Goal: Information Seeking & Learning: Find specific fact

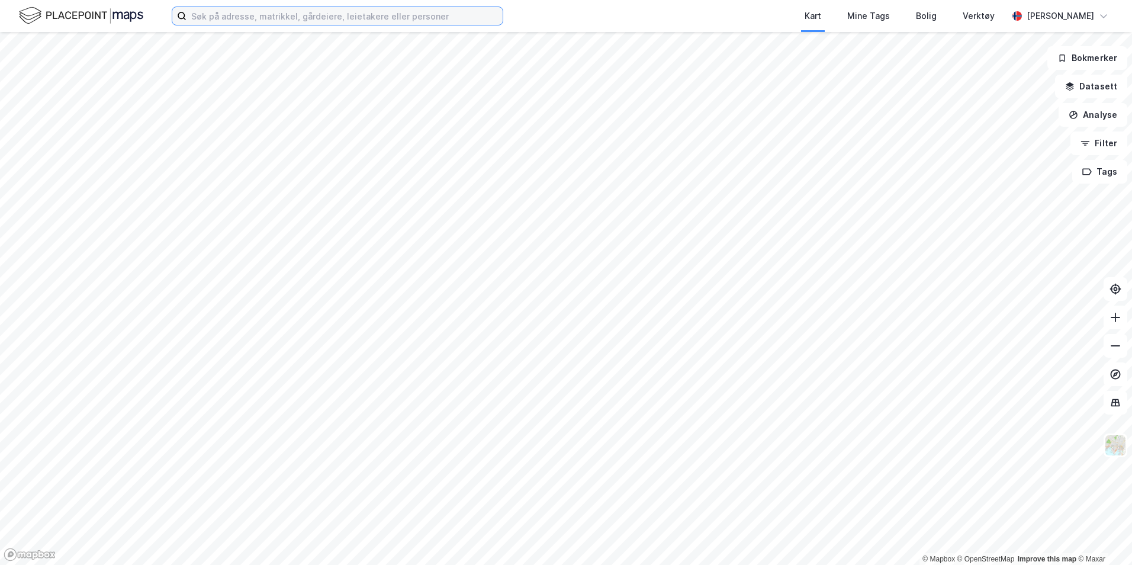
click at [234, 18] on input at bounding box center [344, 16] width 316 height 18
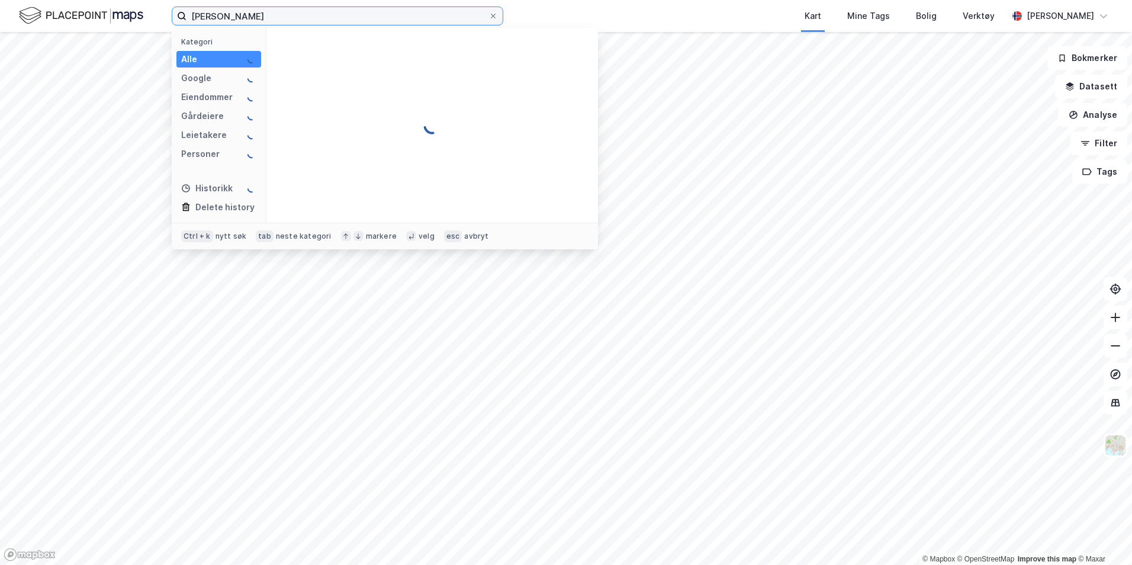
type input "[PERSON_NAME]"
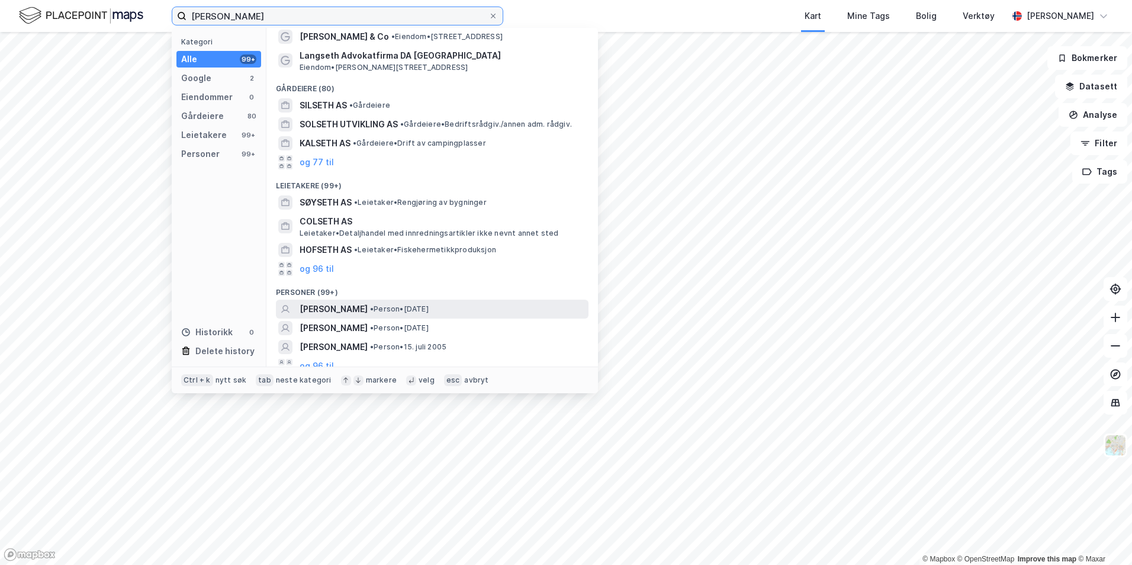
scroll to position [31, 0]
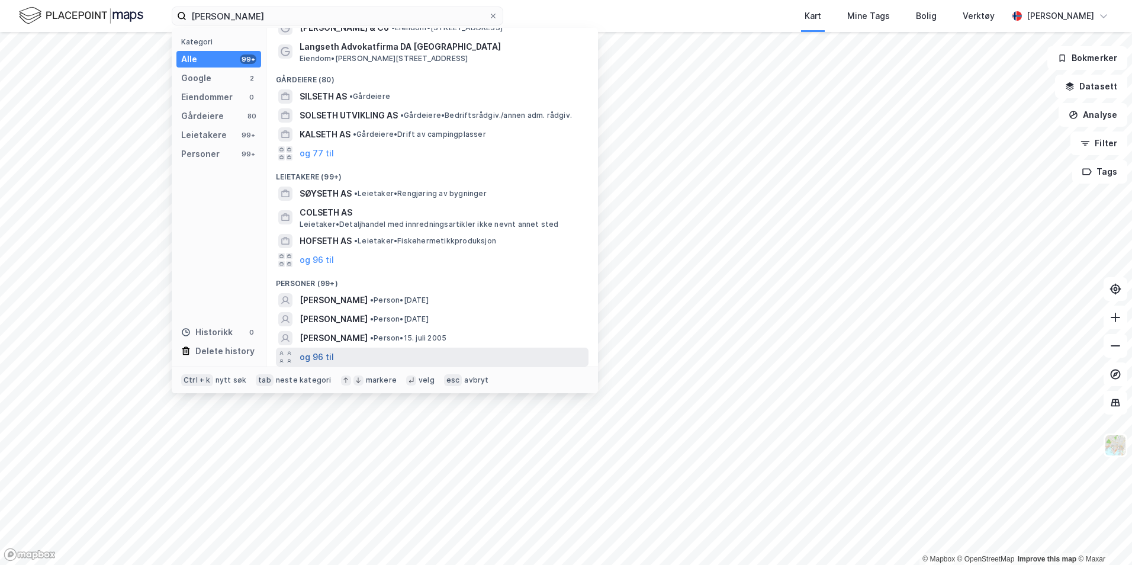
click at [322, 356] on button "og 96 til" at bounding box center [317, 357] width 34 height 14
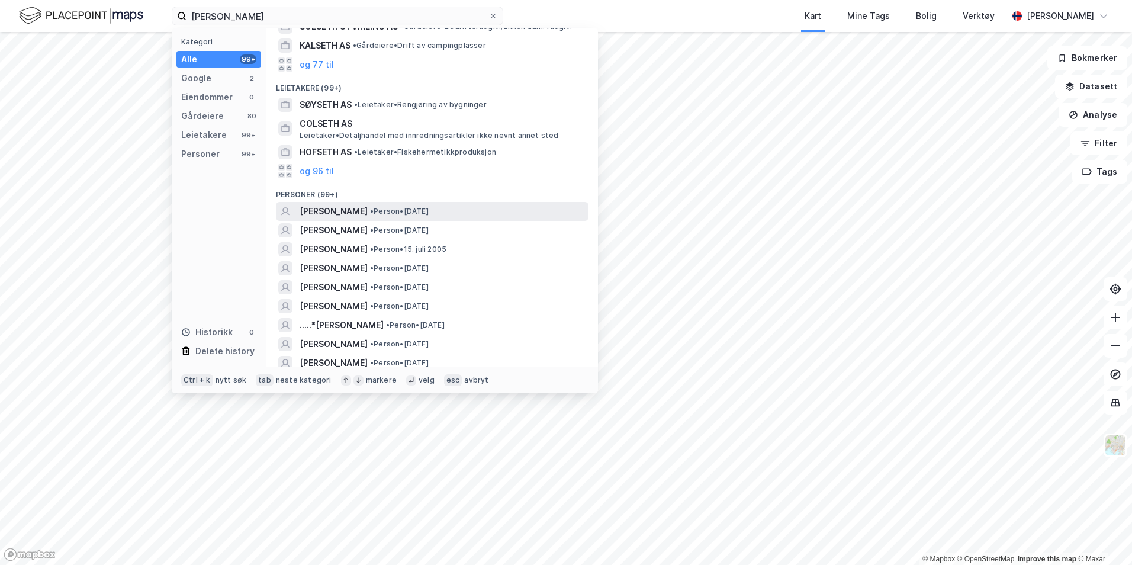
scroll to position [149, 0]
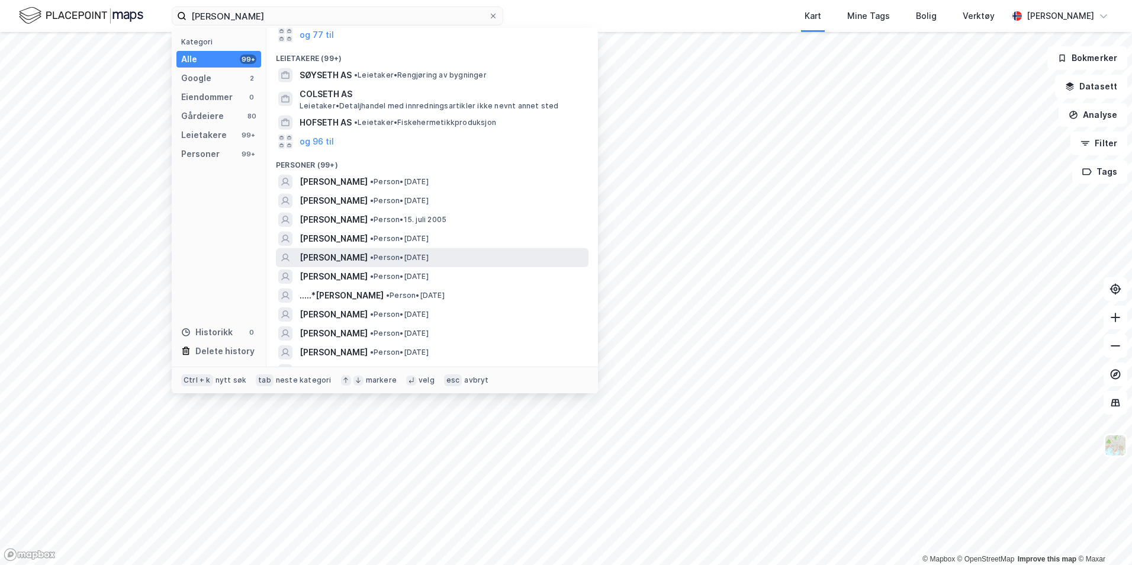
click at [368, 260] on span "[PERSON_NAME]" at bounding box center [334, 257] width 68 height 14
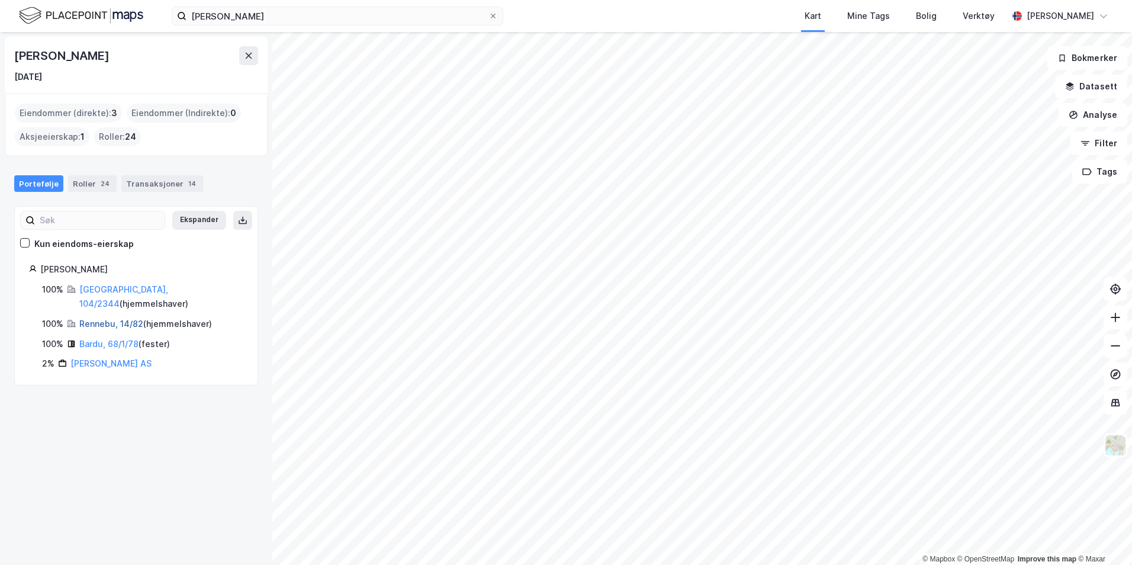
click at [107, 318] on link "Rennebu, 14/82" at bounding box center [111, 323] width 64 height 10
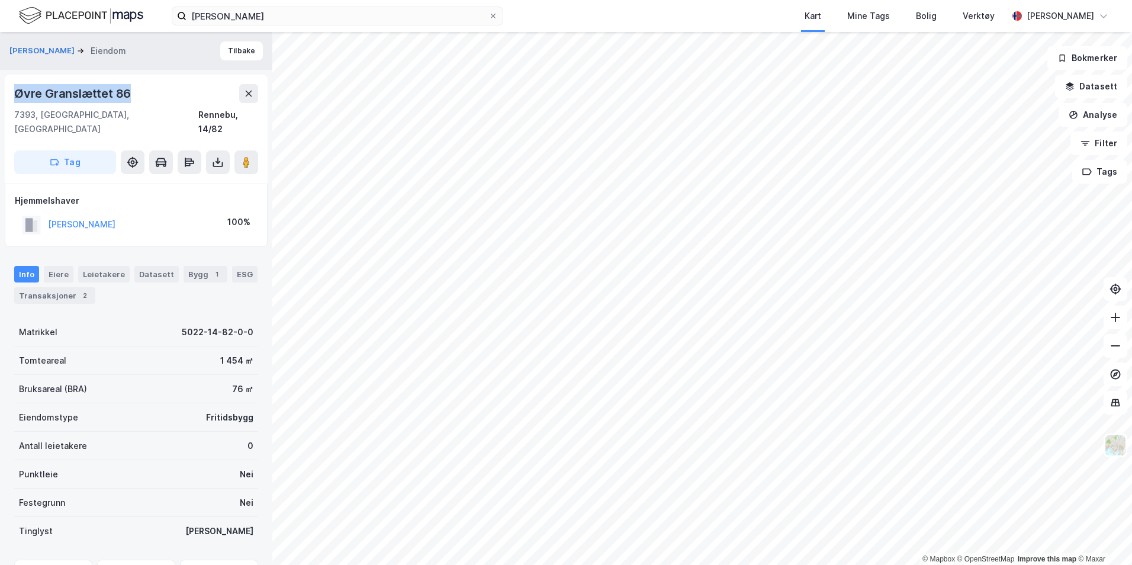
drag, startPoint x: 136, startPoint y: 100, endPoint x: 12, endPoint y: 95, distance: 123.2
click at [12, 95] on div "Øvre [STREET_ADDRESS]" at bounding box center [136, 129] width 263 height 109
drag, startPoint x: 12, startPoint y: 95, endPoint x: 59, endPoint y: 98, distance: 46.9
copy div "Øvre Granslættet 86"
click at [1124, 445] on img at bounding box center [1115, 445] width 22 height 22
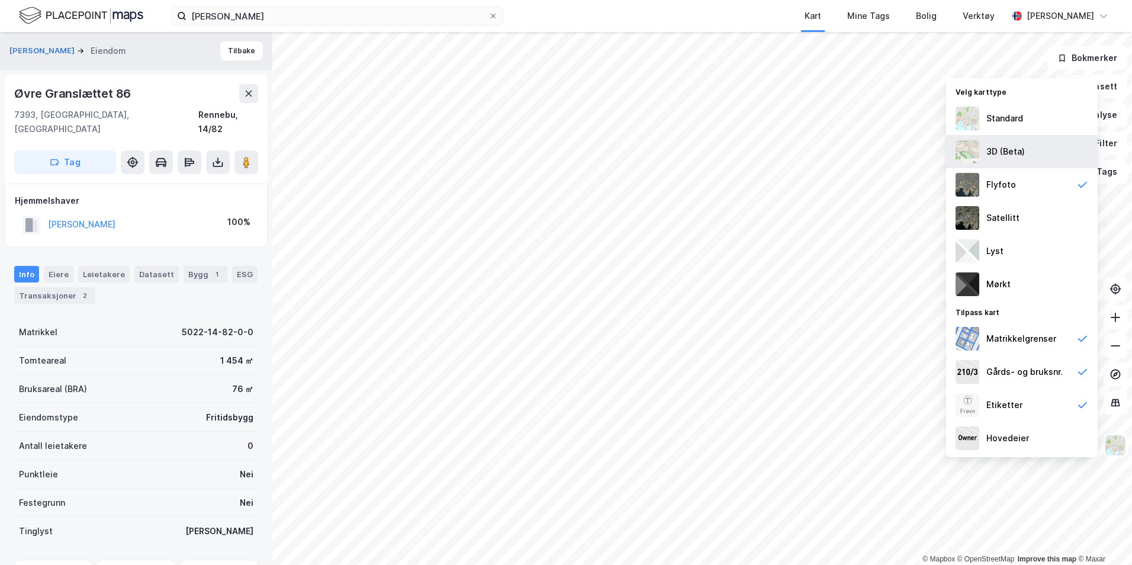
click at [1018, 157] on div "3D (Beta)" at bounding box center [1005, 151] width 38 height 14
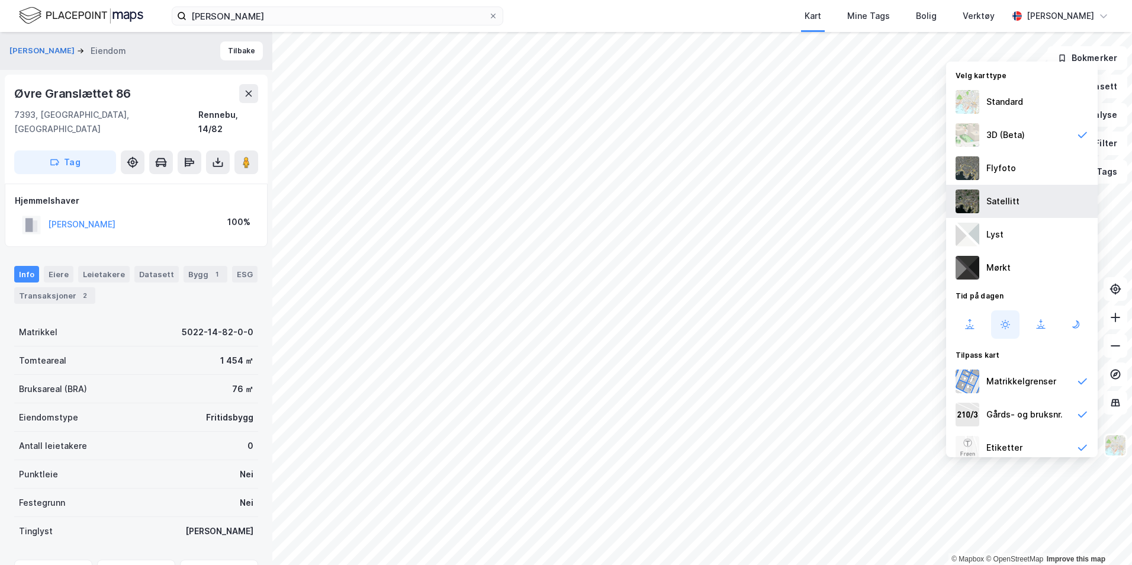
click at [1022, 210] on div "Satellitt" at bounding box center [1022, 201] width 152 height 33
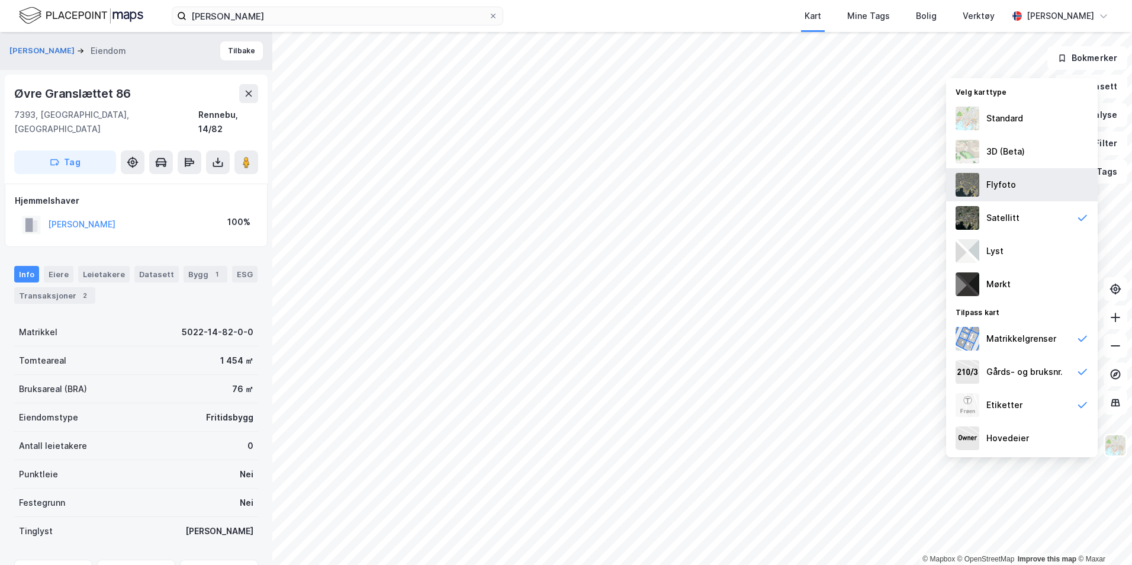
click at [1025, 186] on div "Flyfoto" at bounding box center [1022, 184] width 152 height 33
click at [1115, 446] on img at bounding box center [1115, 445] width 22 height 22
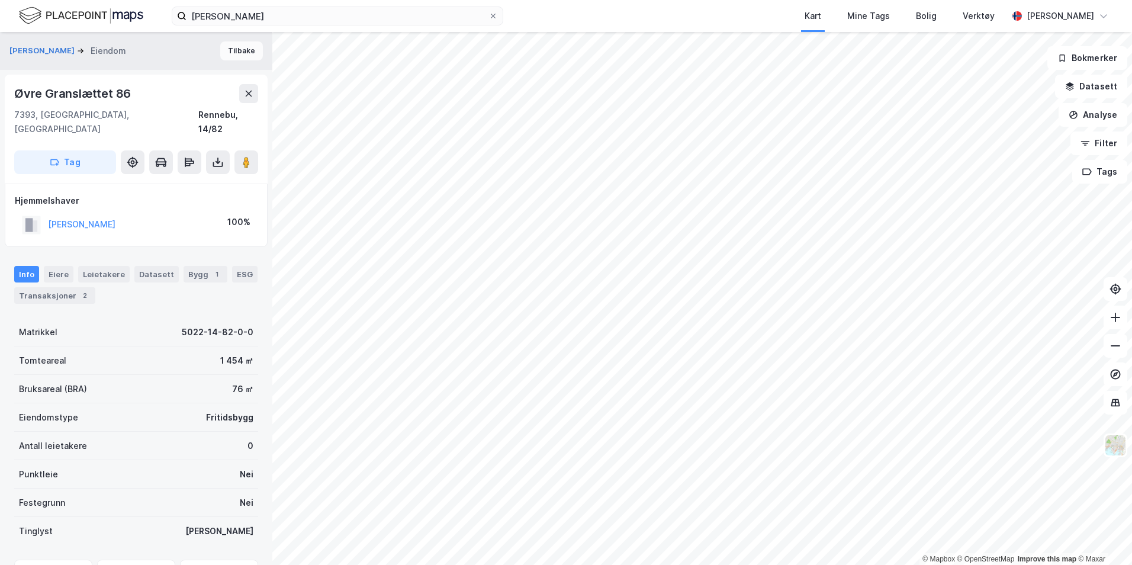
click at [227, 47] on button "Tilbake" at bounding box center [241, 50] width 43 height 19
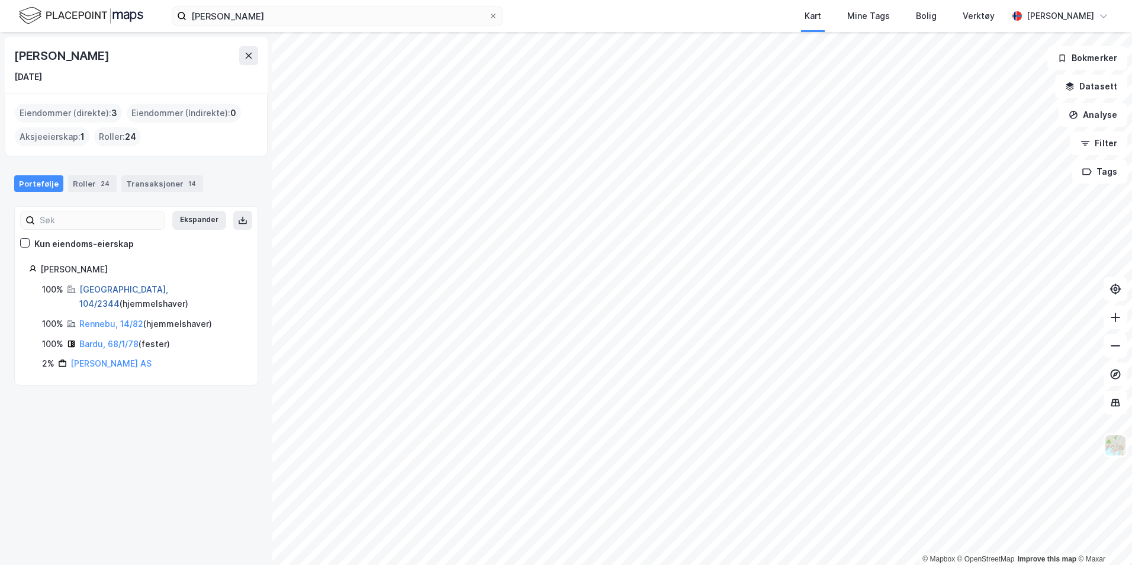
click at [137, 292] on link "[GEOGRAPHIC_DATA], 104/2344" at bounding box center [123, 296] width 89 height 24
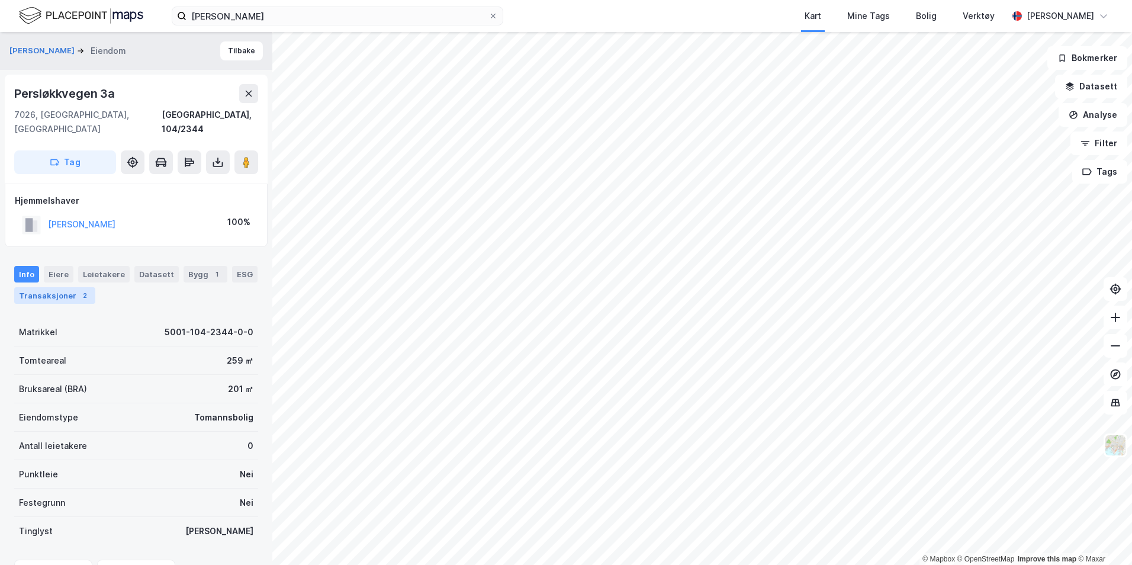
click at [70, 287] on div "Transaksjoner 2" at bounding box center [54, 295] width 81 height 17
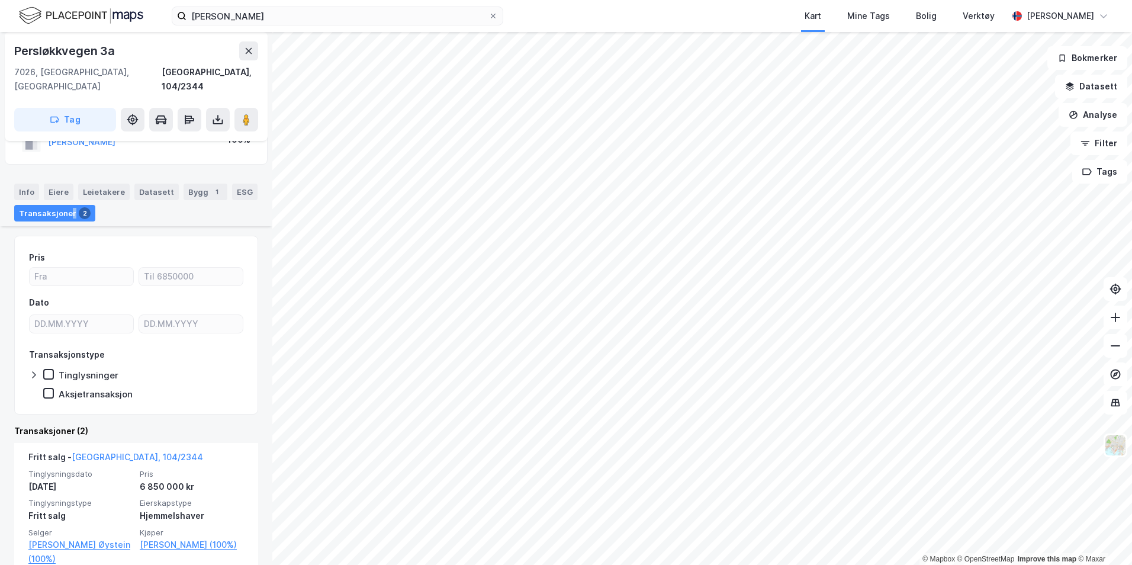
scroll to position [236, 0]
